Goal: Task Accomplishment & Management: Use online tool/utility

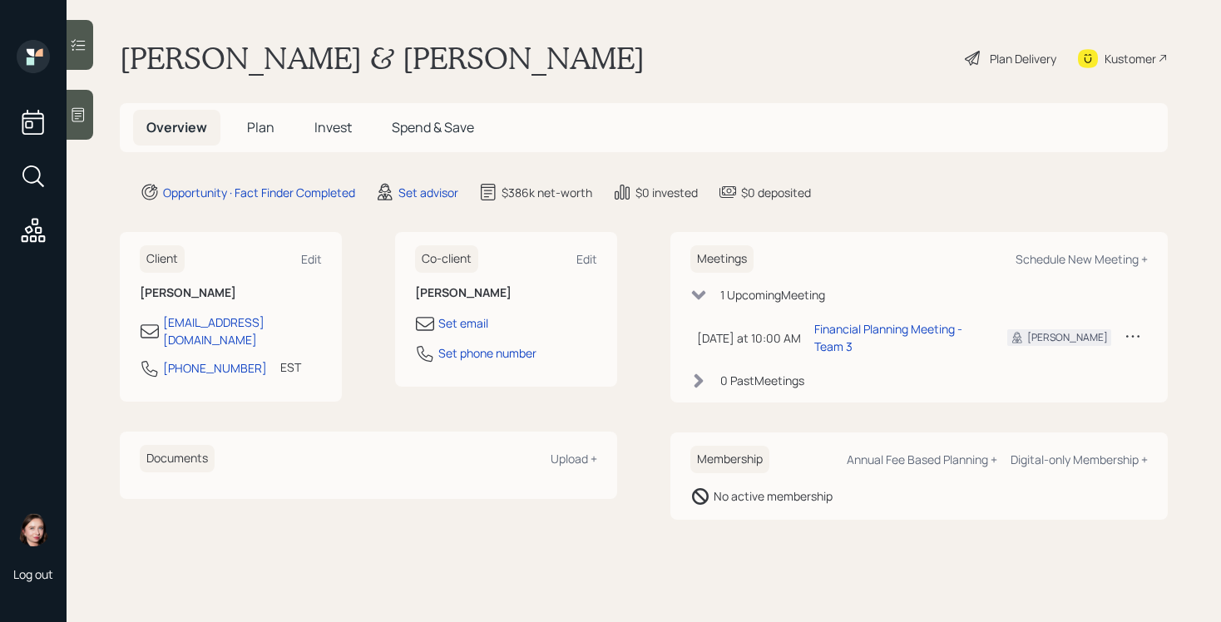
click at [81, 118] on icon at bounding box center [78, 114] width 17 height 17
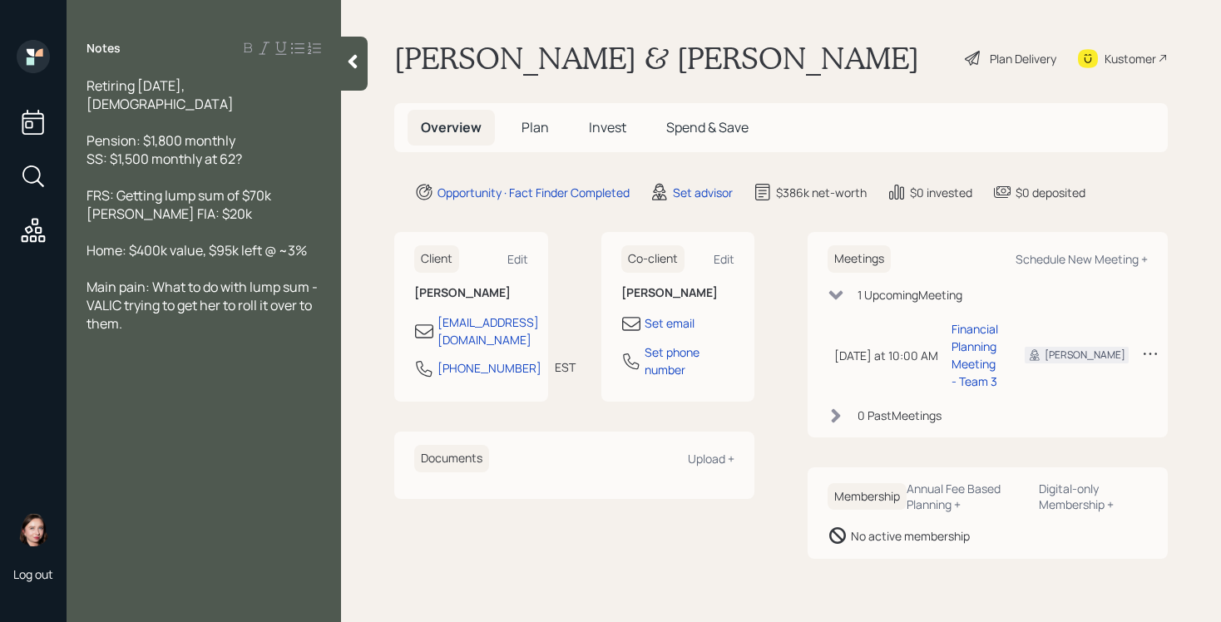
click at [372, 53] on main "Michelle & Frederick Carrbostick Plan Delivery Kustomer Overview Plan Invest Sp…" at bounding box center [781, 311] width 880 height 622
click at [341, 57] on div at bounding box center [354, 64] width 27 height 54
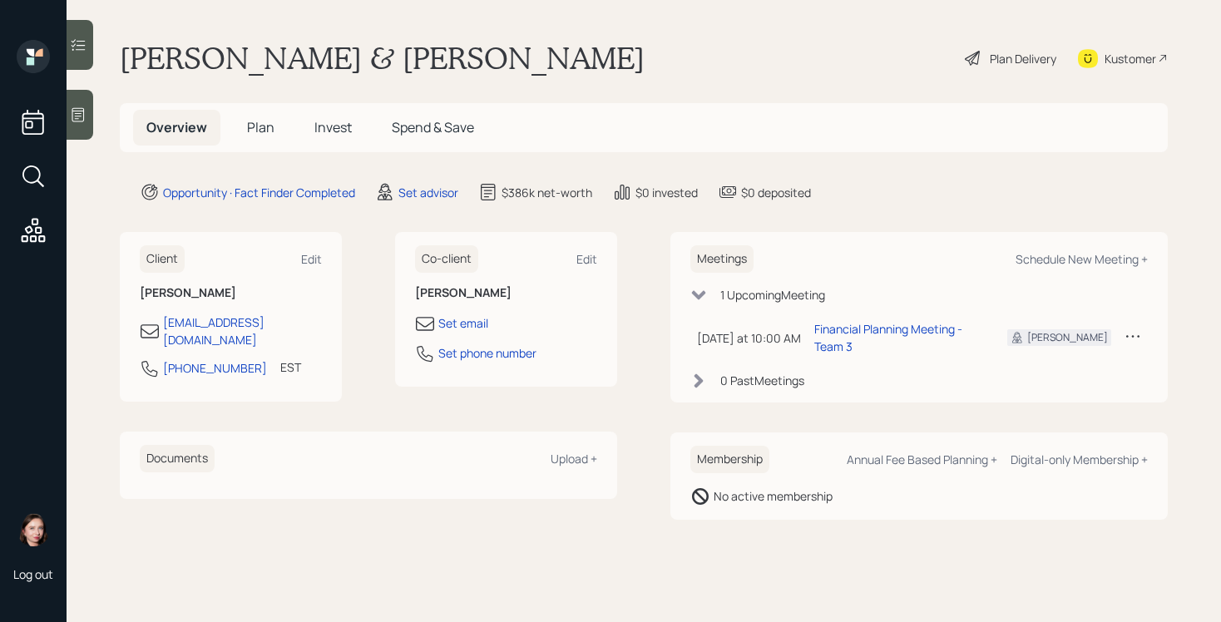
click at [259, 126] on span "Plan" at bounding box center [260, 127] width 27 height 18
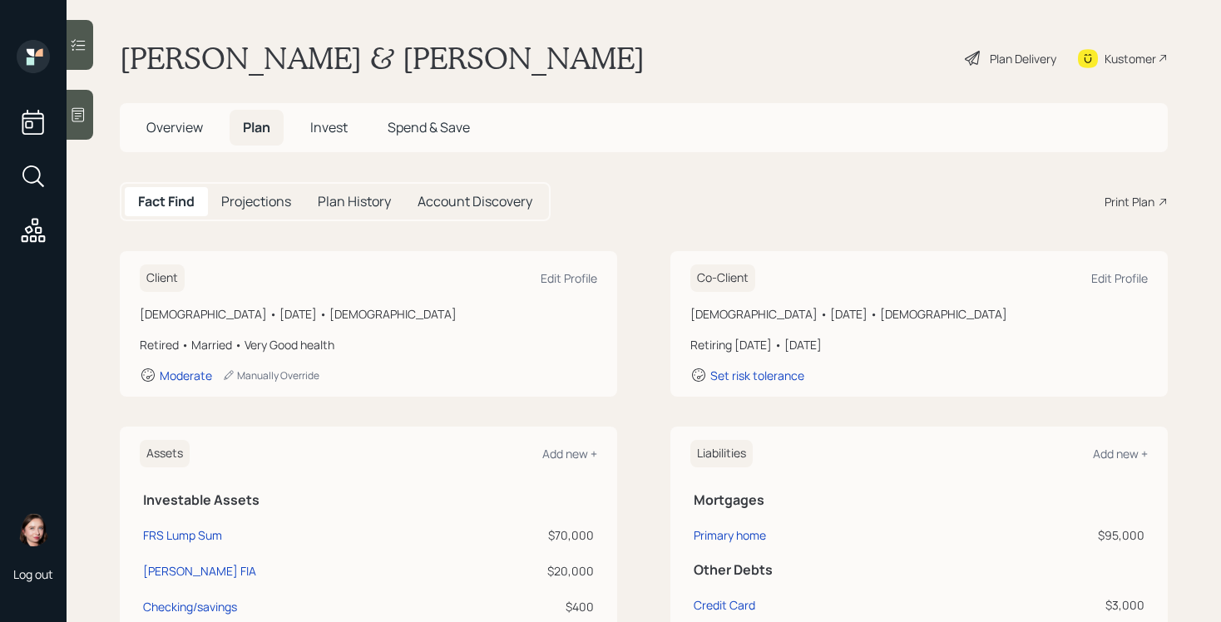
click at [1134, 207] on div "Print Plan" at bounding box center [1129, 201] width 50 height 17
